Goal: Browse casually: Explore the website without a specific task or goal

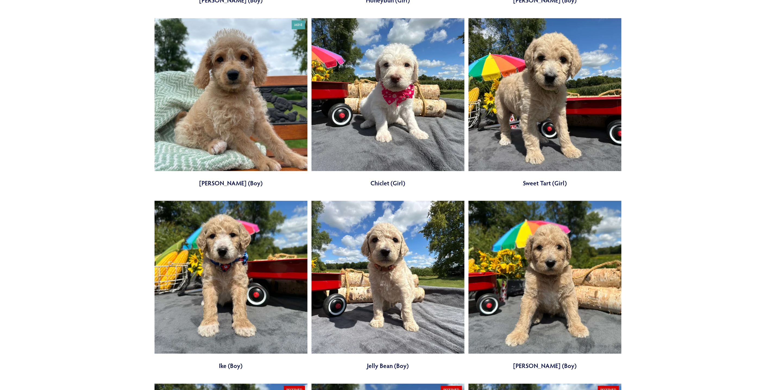
scroll to position [652, 0]
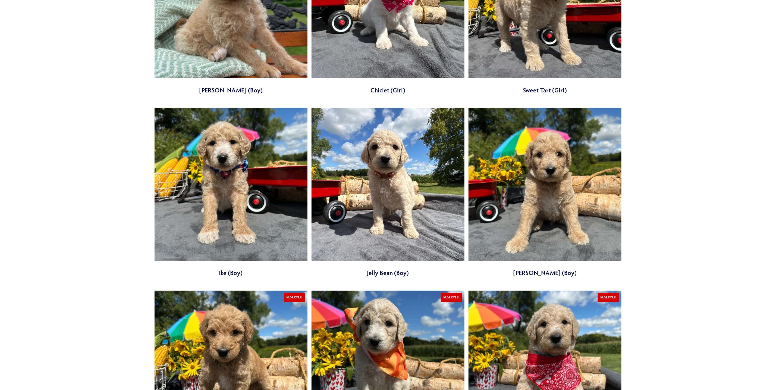
click at [241, 208] on link at bounding box center [231, 192] width 153 height 169
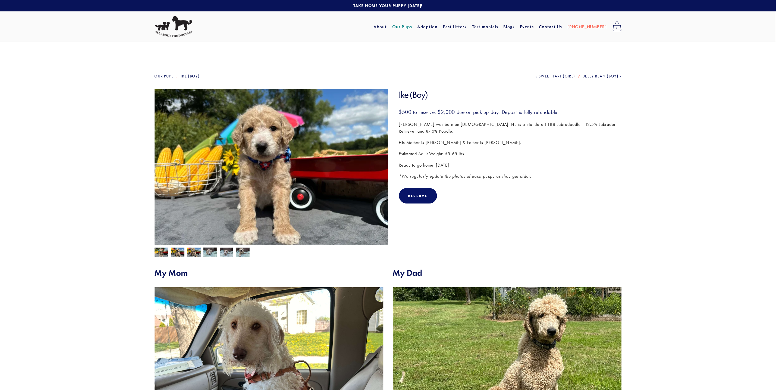
click at [175, 252] on img at bounding box center [178, 252] width 14 height 10
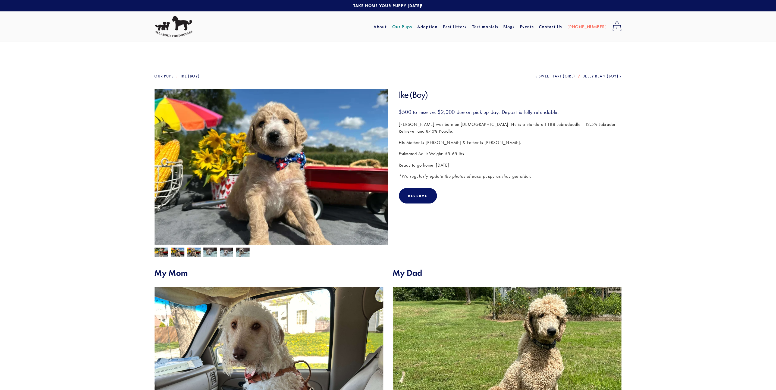
click at [192, 252] on img at bounding box center [194, 252] width 14 height 10
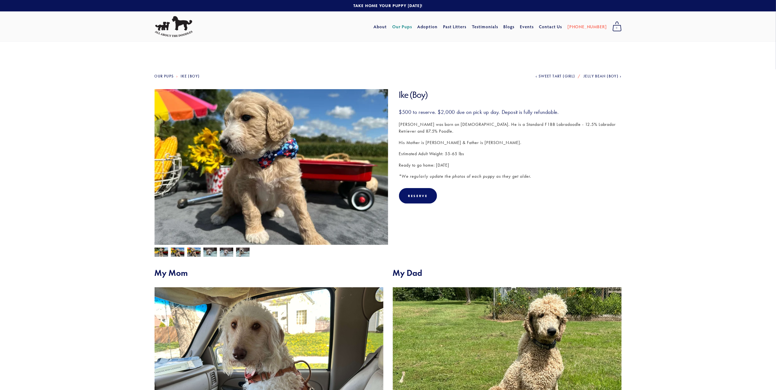
click at [214, 252] on img at bounding box center [210, 252] width 14 height 10
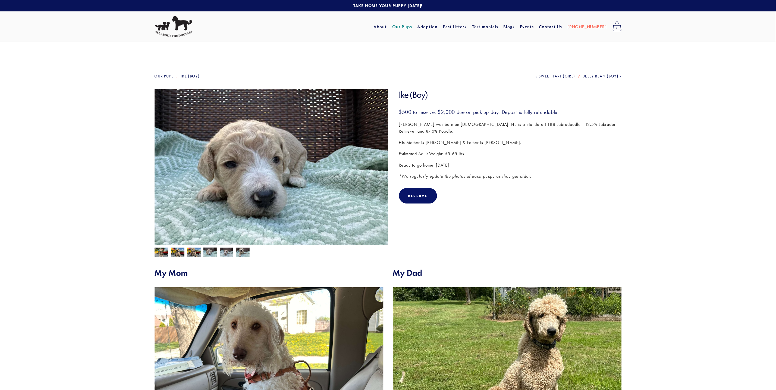
click at [223, 251] on img at bounding box center [227, 252] width 14 height 10
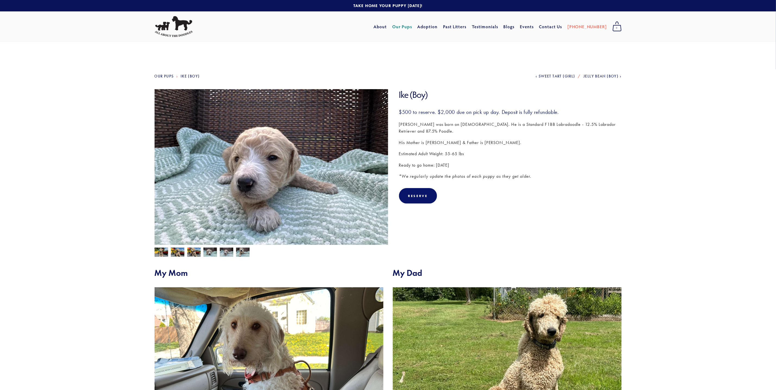
click at [223, 251] on img at bounding box center [227, 252] width 14 height 10
click at [167, 77] on link "Our Pups" at bounding box center [164, 76] width 19 height 5
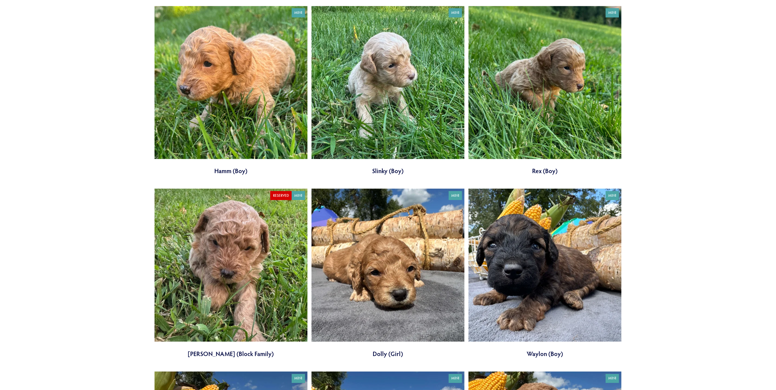
scroll to position [1304, 0]
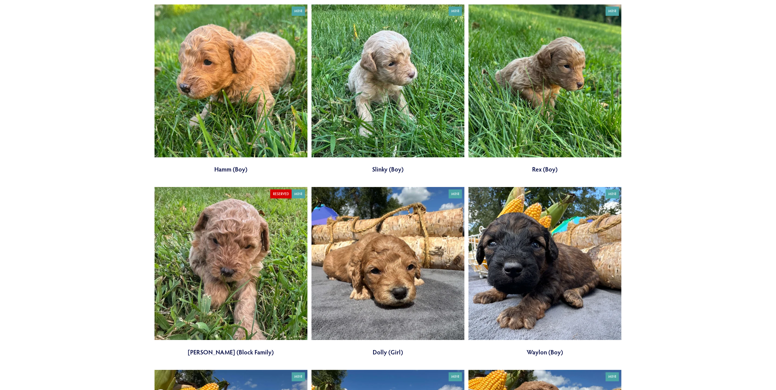
click at [238, 248] on link at bounding box center [231, 271] width 153 height 169
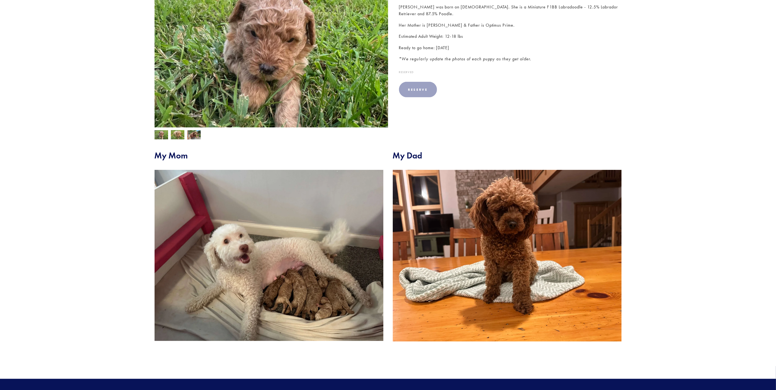
scroll to position [122, 0]
